Goal: Check status: Check status

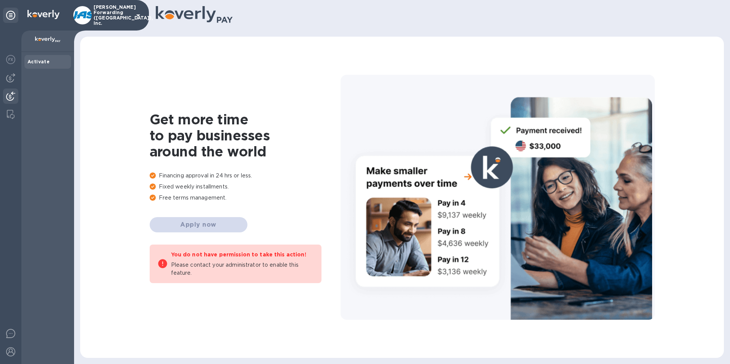
click at [11, 95] on img at bounding box center [10, 96] width 9 height 9
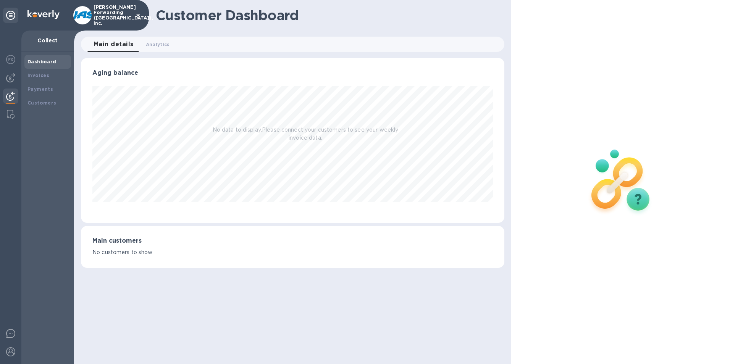
scroll to position [165, 424]
click at [40, 89] on b "Payments" at bounding box center [40, 89] width 26 height 6
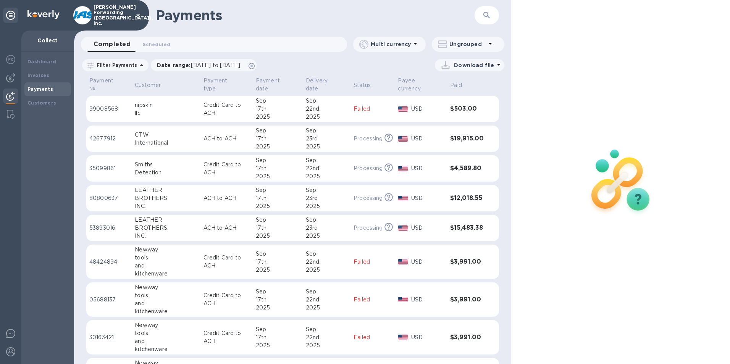
click at [203, 162] on p "Credit Card to ACH" at bounding box center [226, 169] width 46 height 16
